Goal: Information Seeking & Learning: Learn about a topic

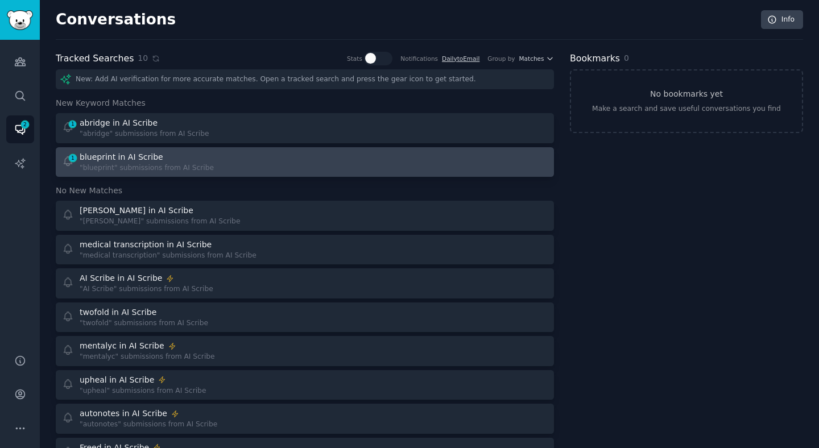
click at [96, 160] on div "blueprint in AI Scribe" at bounding box center [122, 157] width 84 height 12
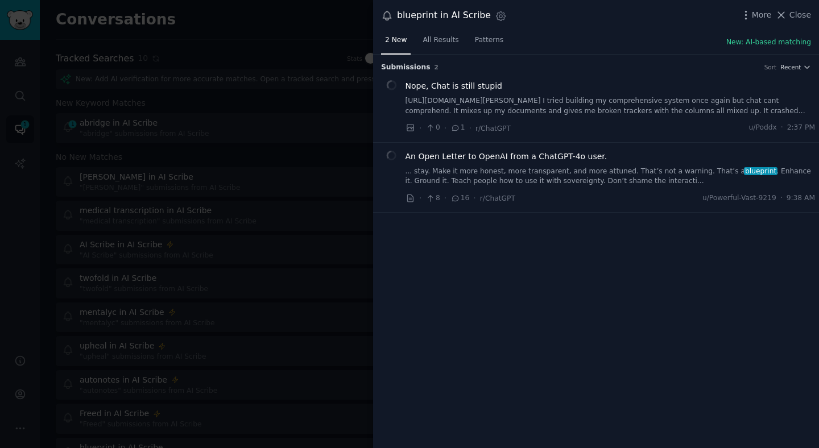
click at [267, 177] on div at bounding box center [409, 224] width 819 height 448
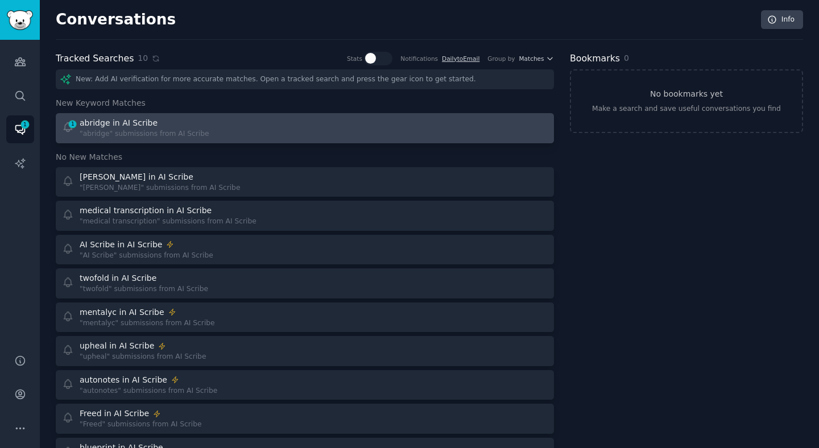
click at [233, 130] on div "1 abridge in AI Scribe "abridge" submissions from AI Scribe" at bounding box center [179, 128] width 235 height 22
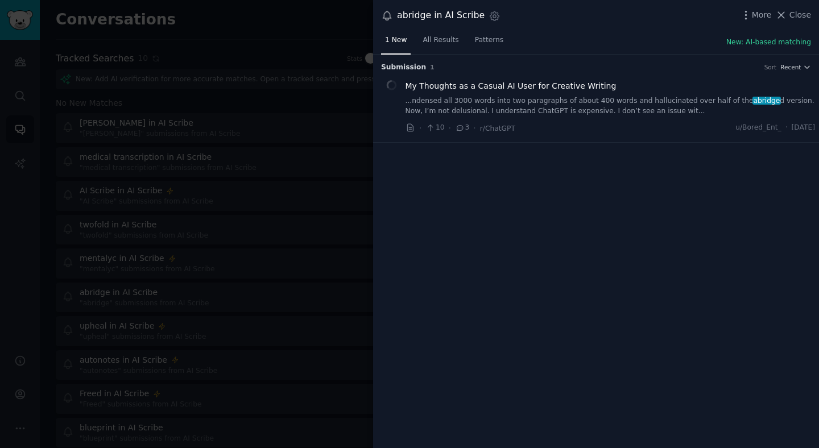
click at [233, 130] on div at bounding box center [409, 224] width 819 height 448
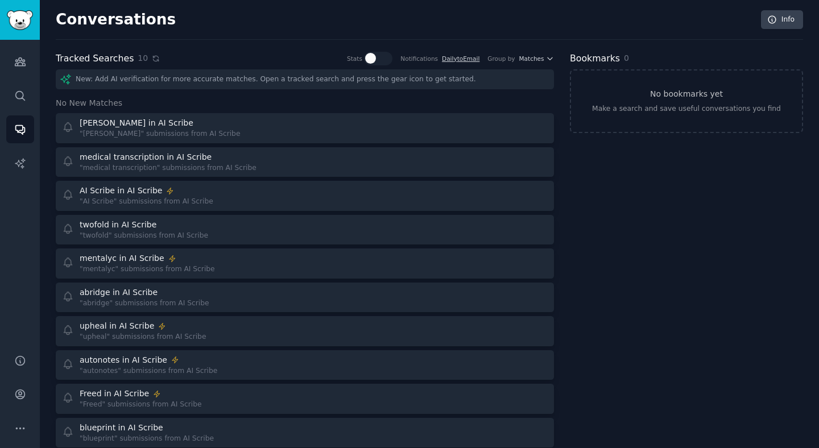
click at [153, 61] on icon at bounding box center [156, 59] width 8 height 8
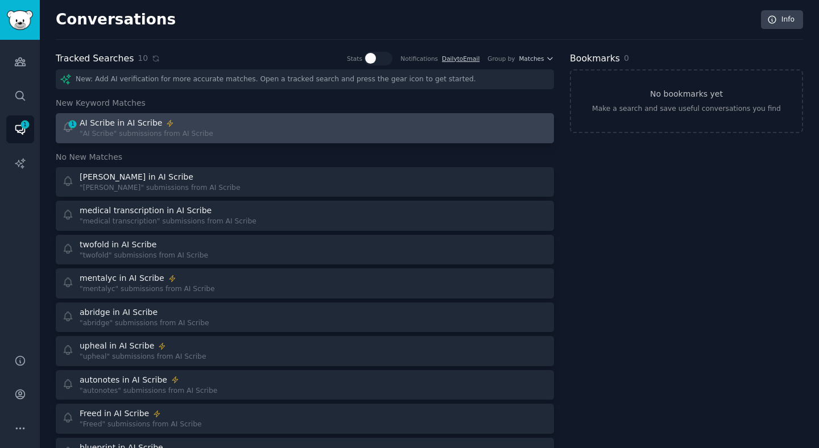
click at [114, 133] on div ""AI Scribe" submissions from AI Scribe" at bounding box center [147, 134] width 134 height 10
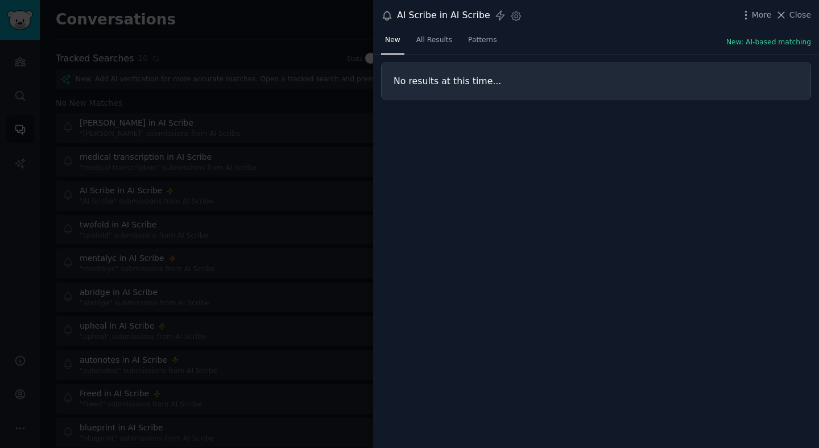
click at [136, 117] on div at bounding box center [409, 224] width 819 height 448
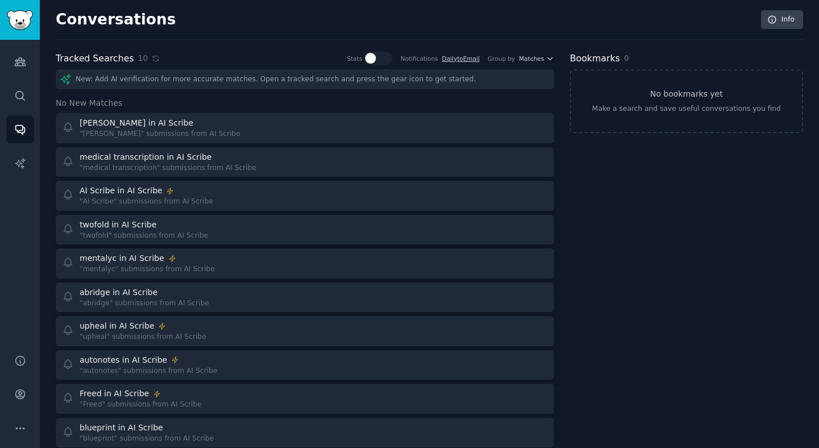
click at [136, 117] on div "[PERSON_NAME] in AI Scribe" at bounding box center [137, 123] width 114 height 12
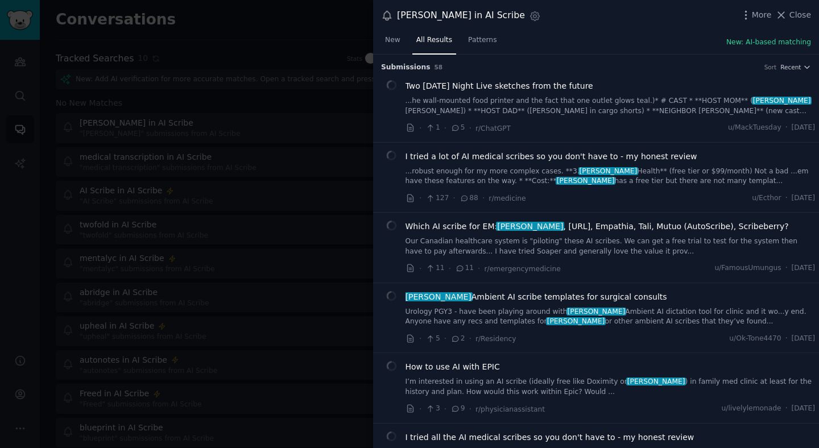
click at [256, 205] on div at bounding box center [409, 224] width 819 height 448
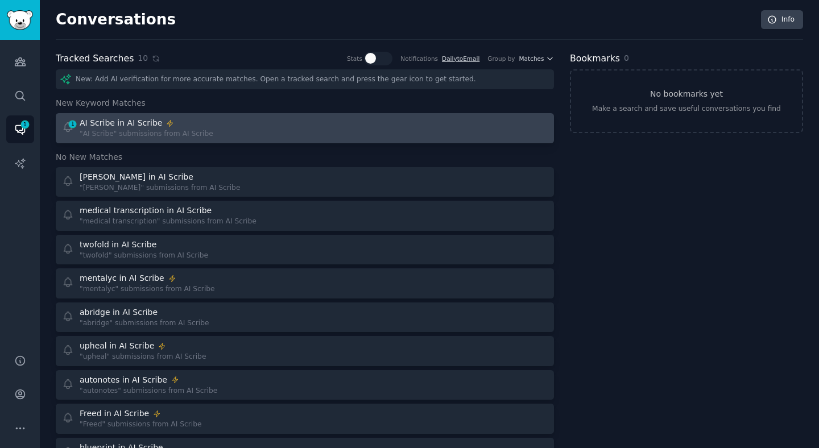
click at [245, 132] on div "1 AI Scribe in AI Scribe "AI Scribe" submissions from AI Scribe" at bounding box center [179, 128] width 235 height 22
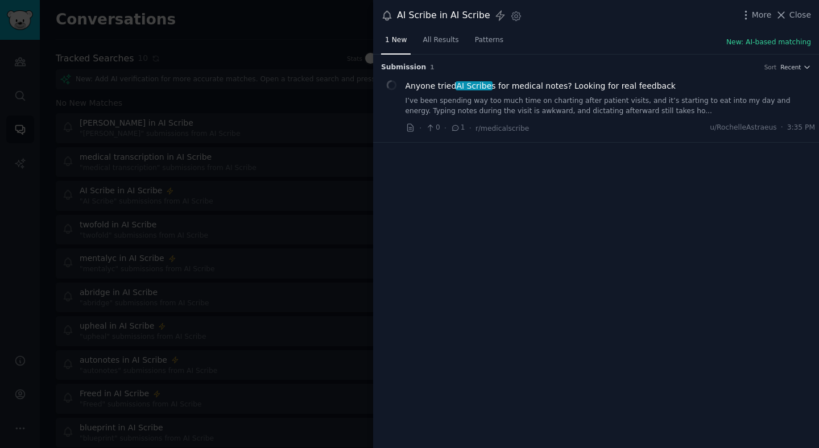
click at [554, 93] on div "Anyone tried AI Scribe s for medical notes? Looking for real feedback I’ve been…" at bounding box center [610, 98] width 410 height 36
click at [546, 83] on span "Anyone tried AI Scribe s for medical notes? Looking for real feedback" at bounding box center [540, 86] width 270 height 12
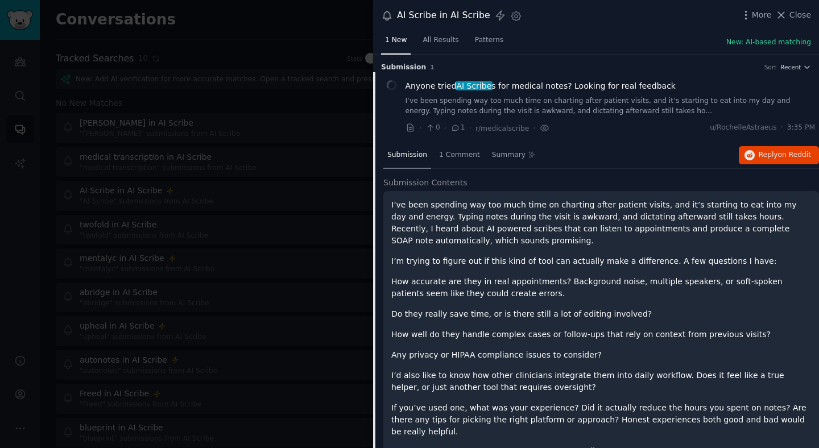
scroll to position [16, 0]
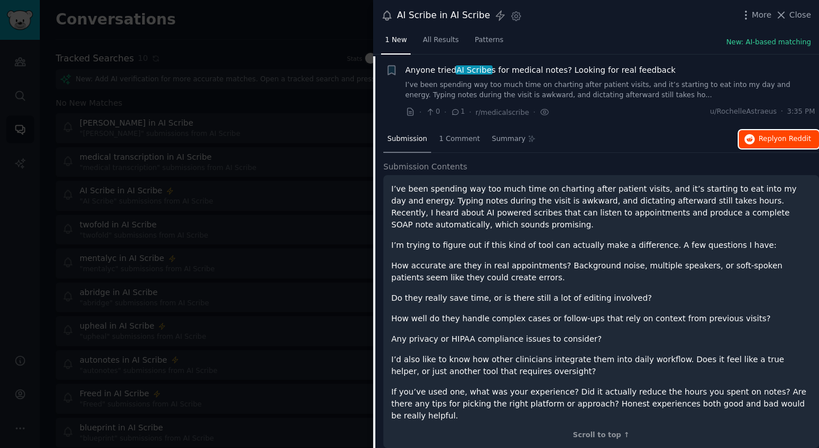
click at [786, 144] on button "Reply on Reddit" at bounding box center [779, 139] width 80 height 18
click at [339, 254] on div at bounding box center [409, 224] width 819 height 448
